Goal: Book appointment/travel/reservation

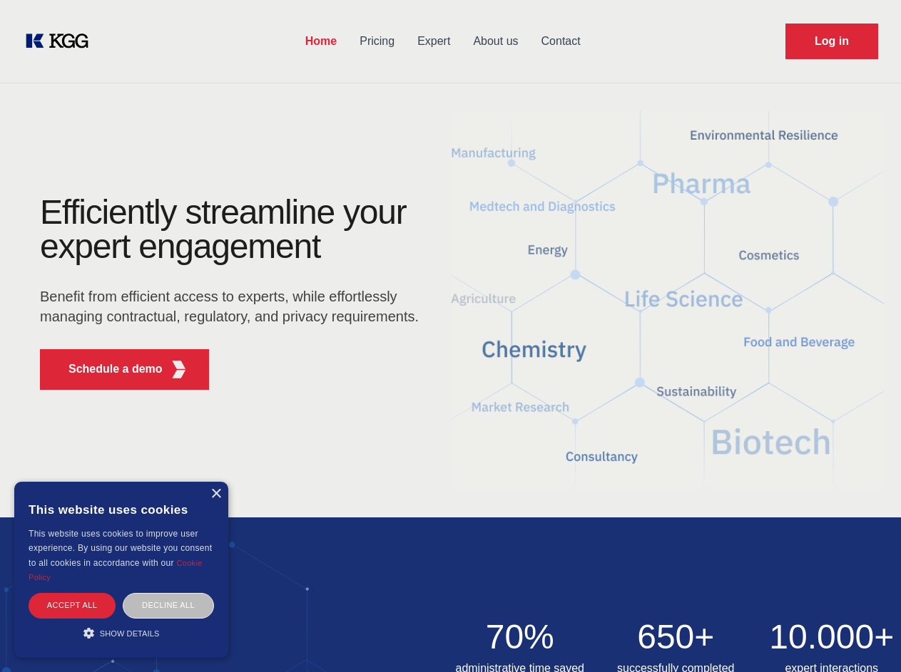
click at [450, 336] on div "Efficiently streamline your expert engagement Benefit from efficient access to …" at bounding box center [234, 298] width 434 height 206
click at [107, 369] on p "Schedule a demo" at bounding box center [115, 369] width 94 height 17
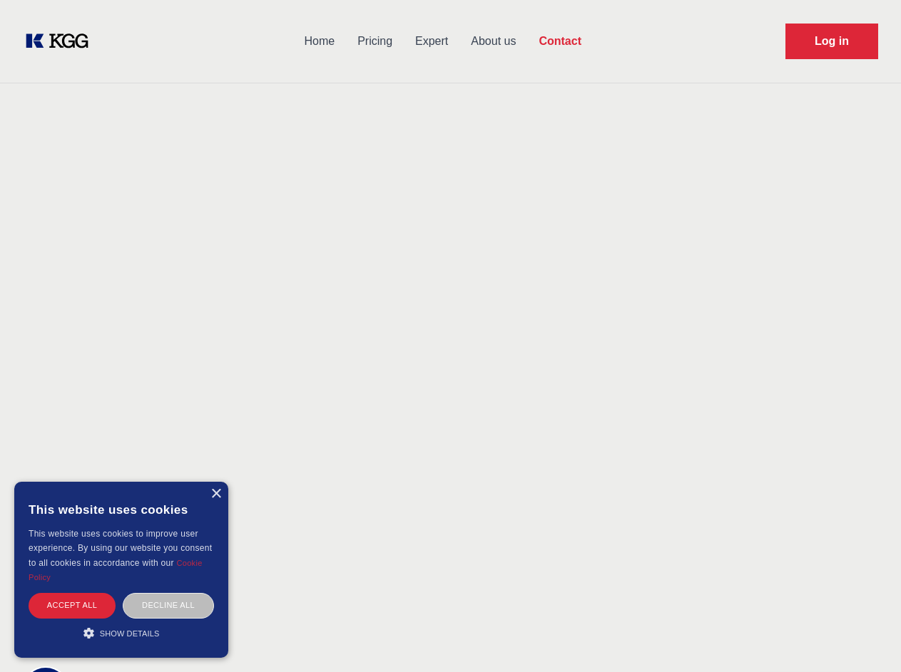
click at [215, 494] on div "× This website uses cookies This website uses cookies to improve user experienc…" at bounding box center [121, 570] width 214 height 176
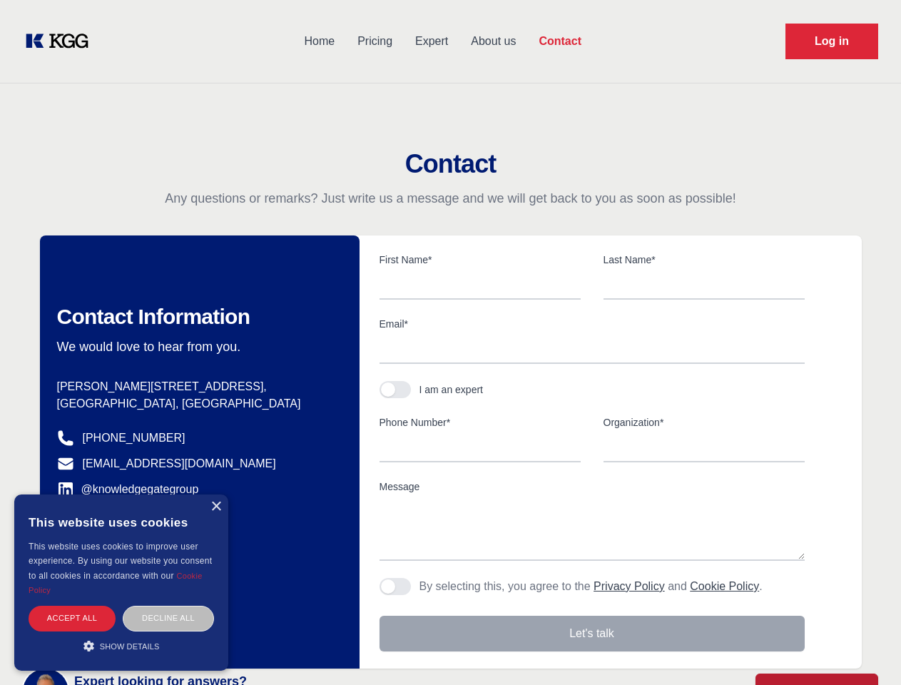
click at [72, 605] on div "Accept all" at bounding box center [72, 617] width 87 height 25
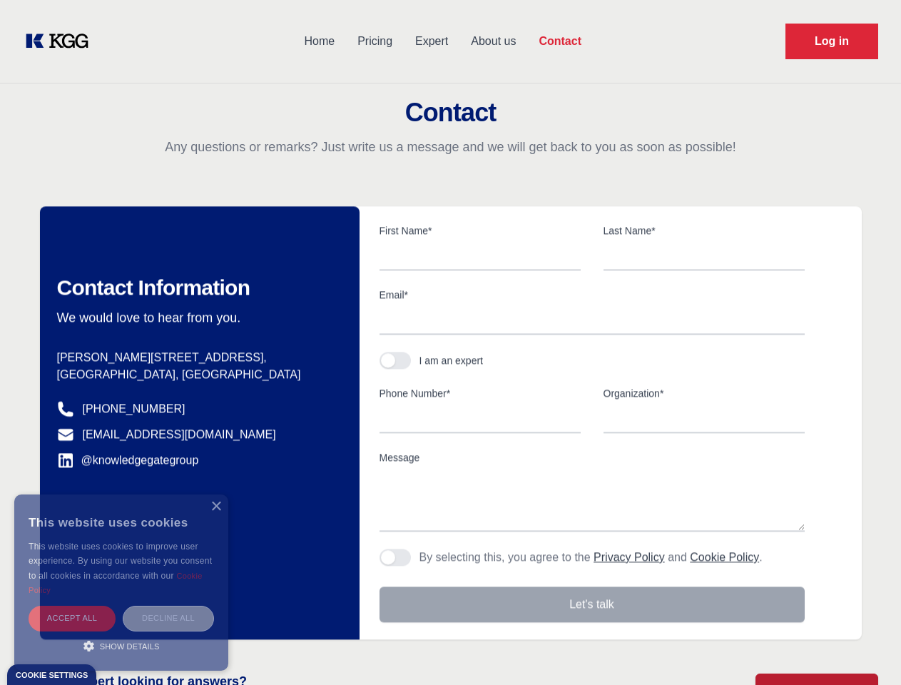
click at [168, 605] on div "Decline all" at bounding box center [168, 617] width 91 height 25
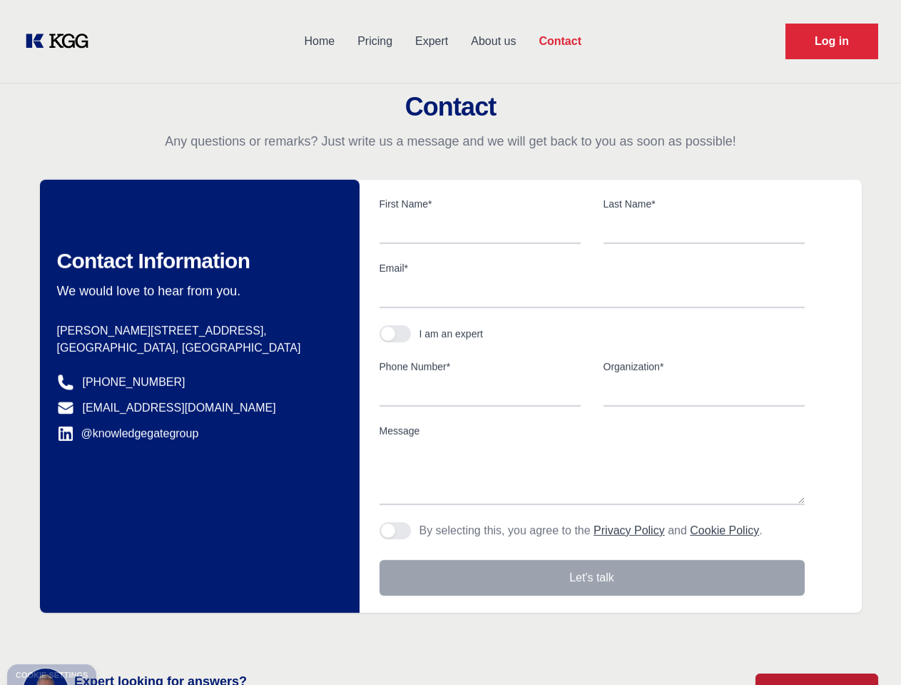
click at [121, 633] on main "Contact Any questions or remarks? Just write us a message and we will get back …" at bounding box center [450, 371] width 901 height 742
